Goal: Task Accomplishment & Management: Manage account settings

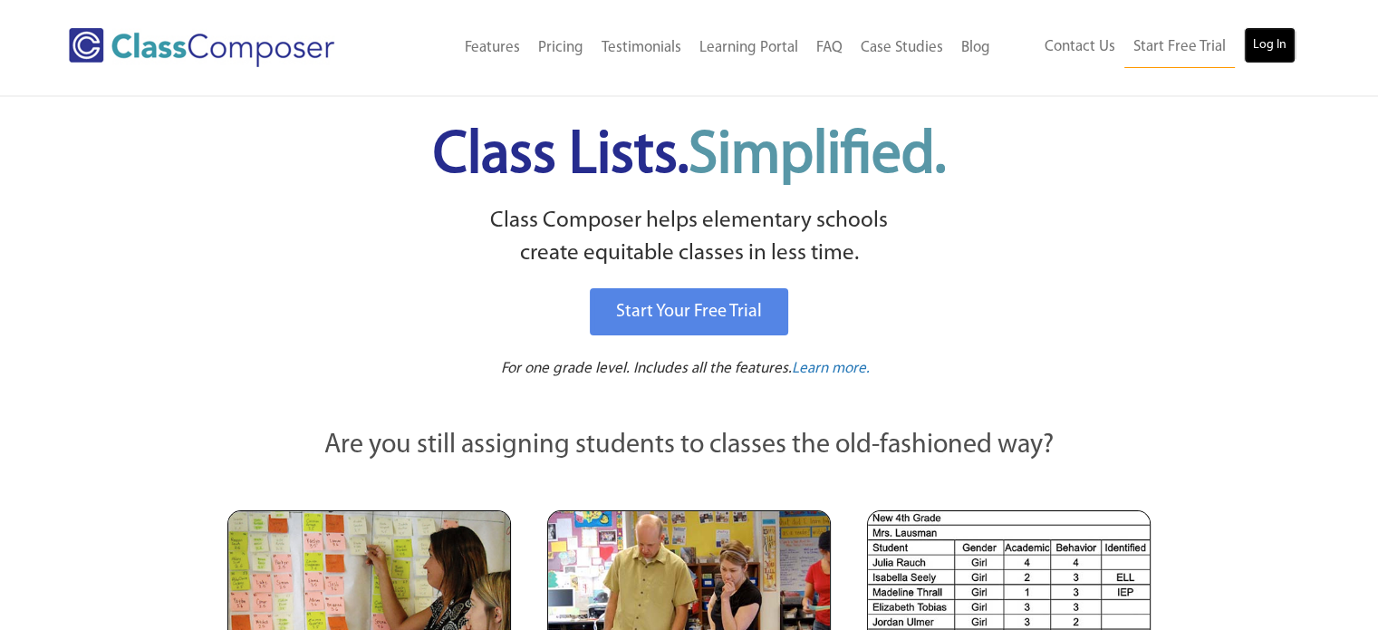
click at [1249, 43] on link "Log In" at bounding box center [1270, 45] width 52 height 36
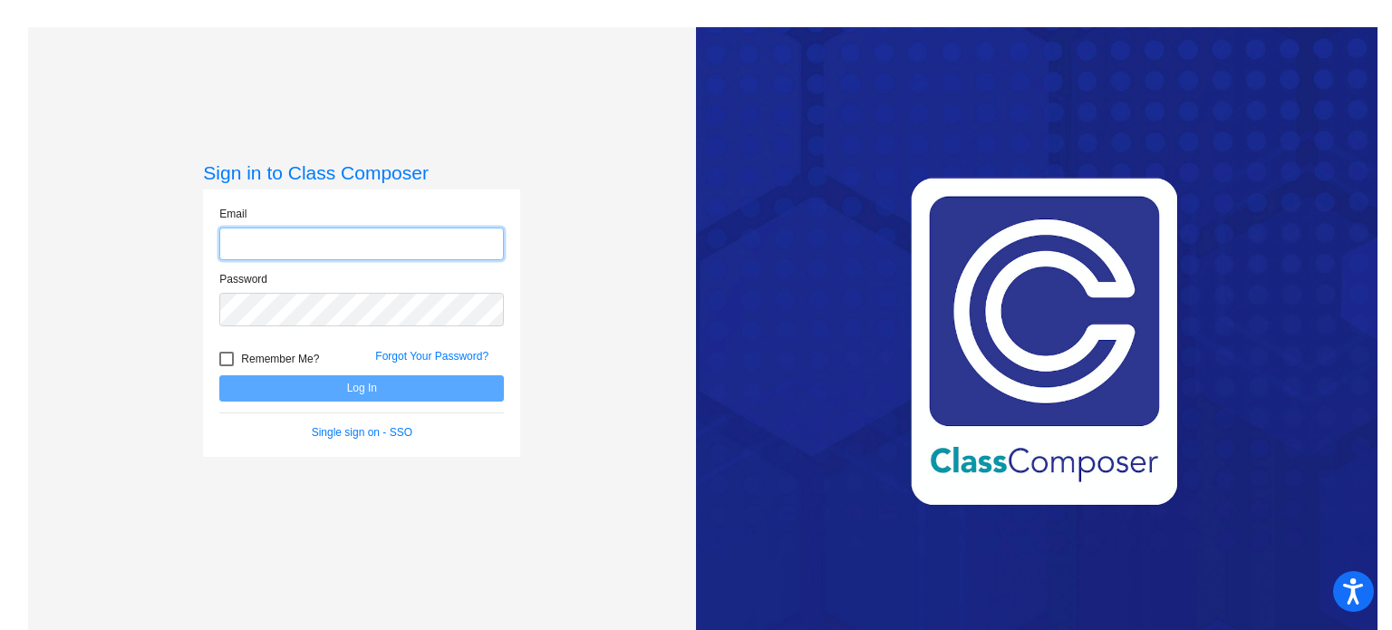
type input "[PERSON_NAME][EMAIL_ADDRESS][DOMAIN_NAME]"
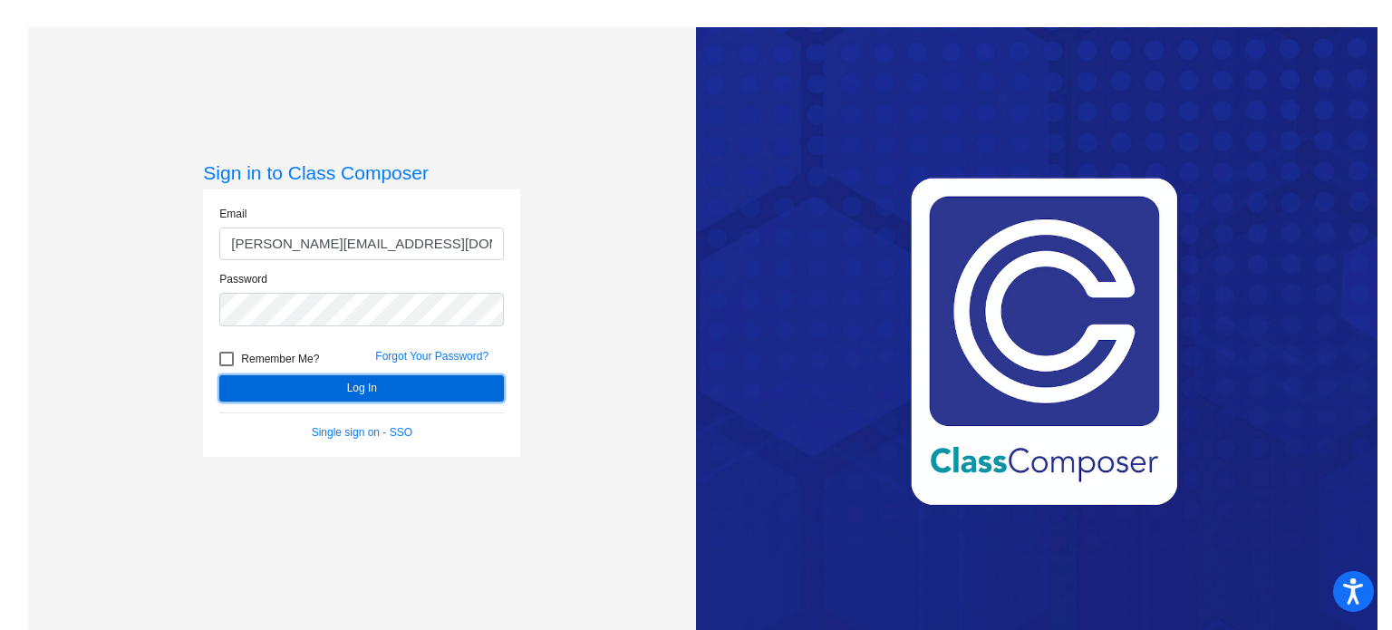
click at [301, 391] on button "Log In" at bounding box center [361, 388] width 285 height 26
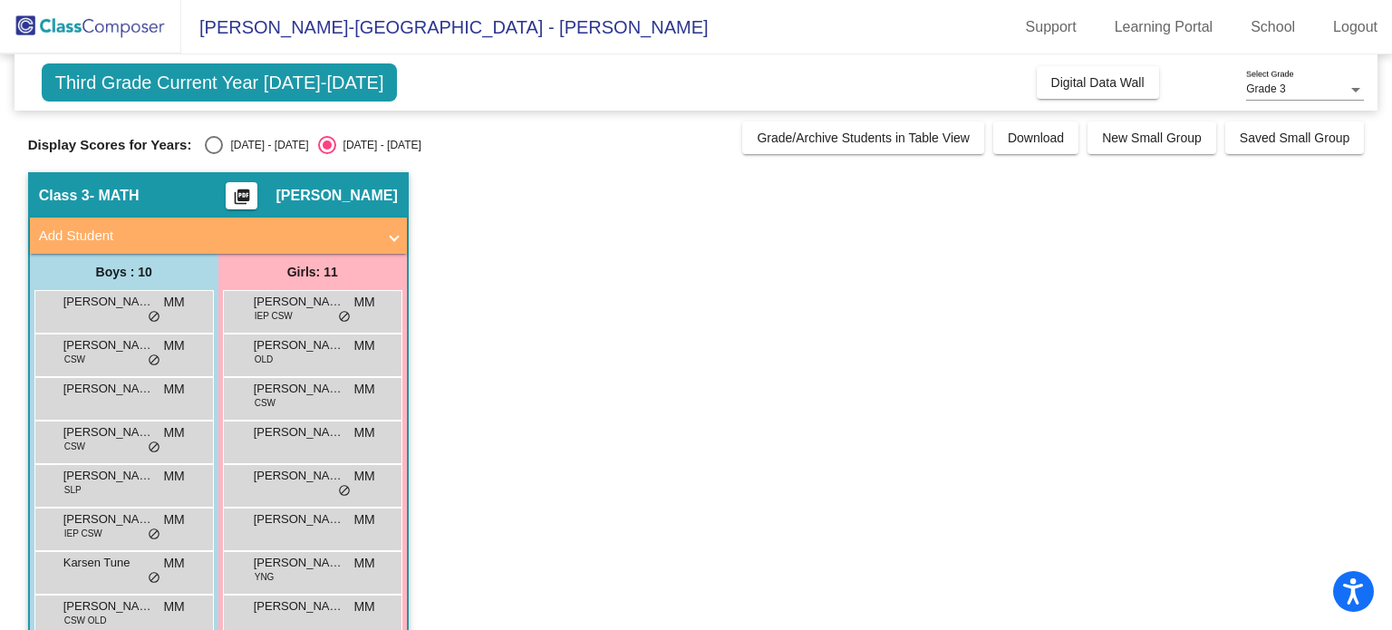
click at [214, 145] on div "Select an option" at bounding box center [214, 145] width 18 height 18
click at [214, 154] on input "2024 - 2025" at bounding box center [213, 154] width 1 height 1
radio input "true"
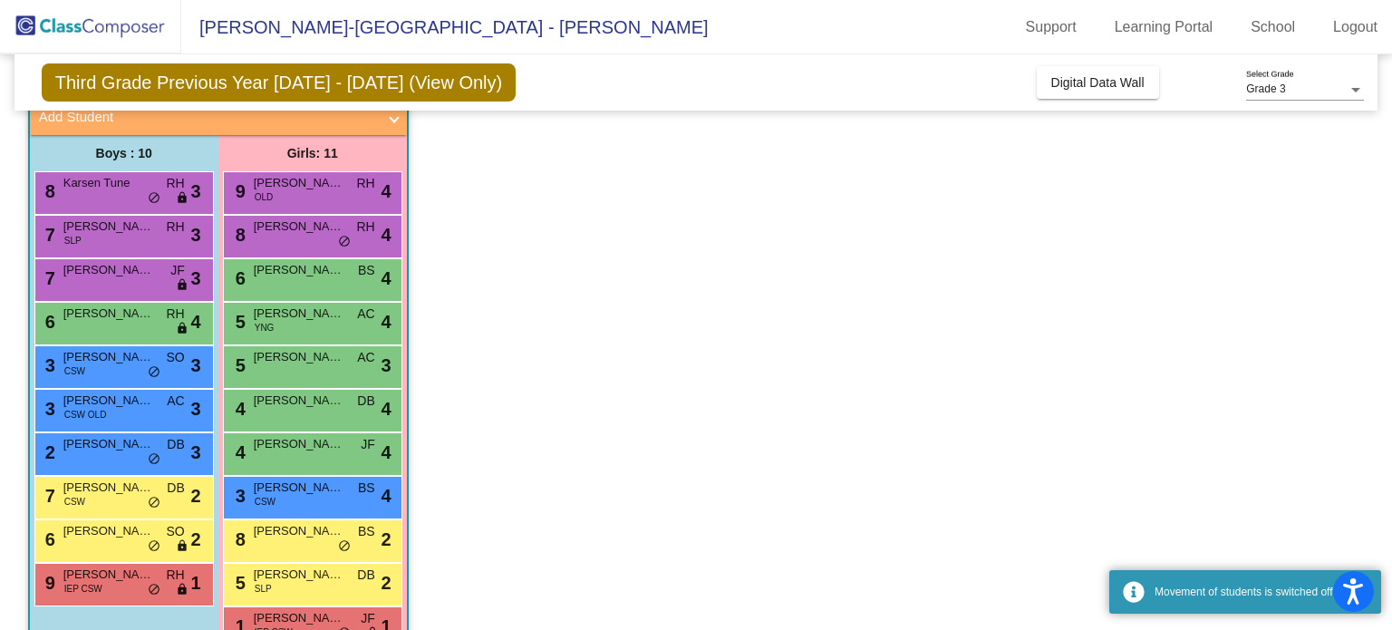
scroll to position [167, 0]
